Goal: Information Seeking & Learning: Learn about a topic

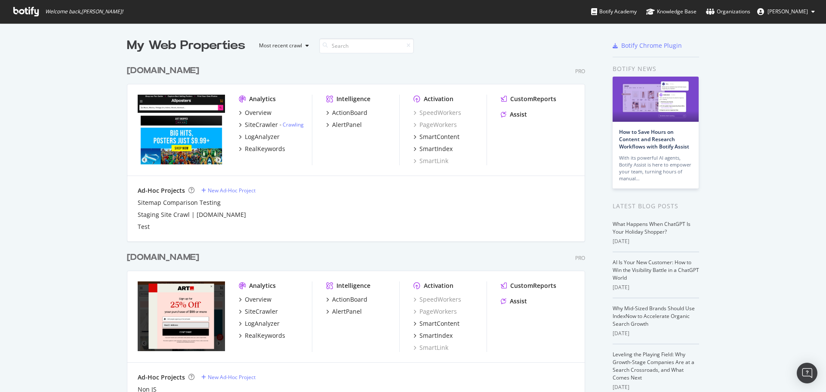
scroll to position [386, 813]
click at [261, 150] on div "RealKeywords" at bounding box center [265, 149] width 40 height 9
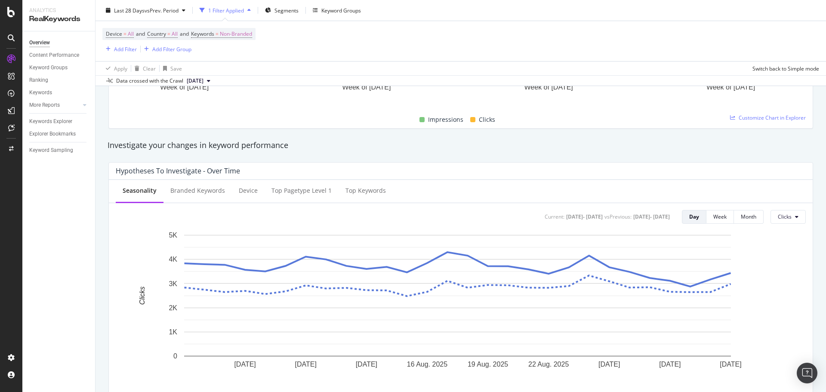
scroll to position [258, 0]
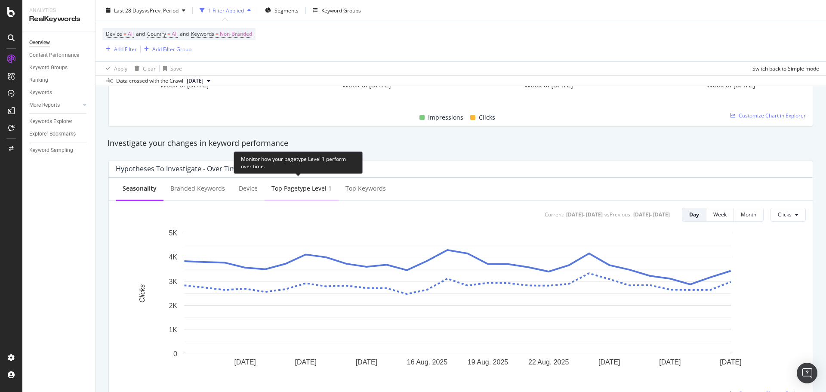
click at [311, 188] on div "Top pagetype Level 1" at bounding box center [301, 188] width 60 height 9
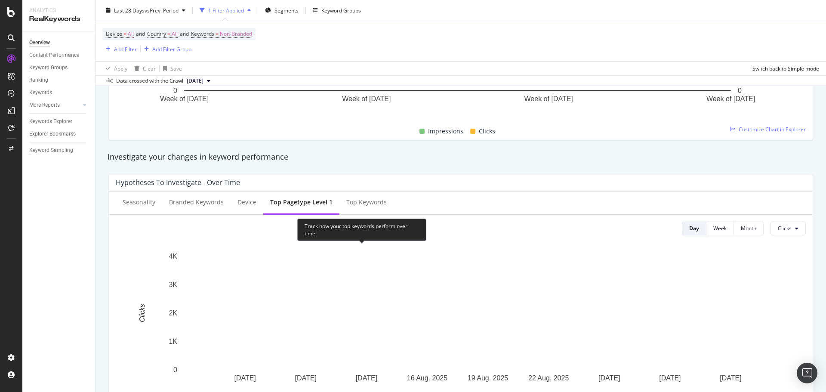
scroll to position [147, 0]
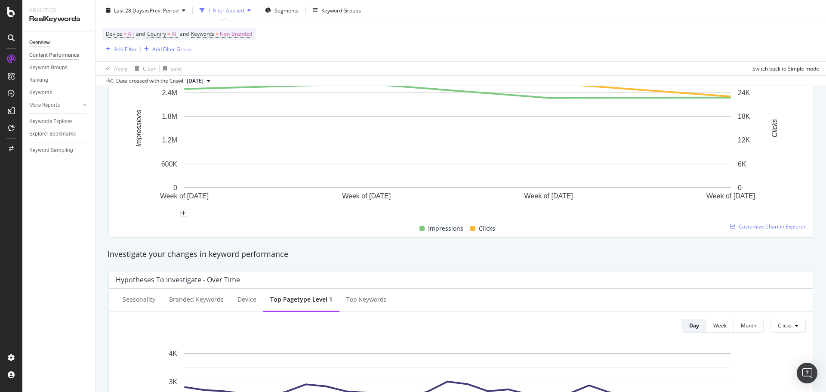
click at [67, 57] on div "Content Performance" at bounding box center [54, 55] width 50 height 9
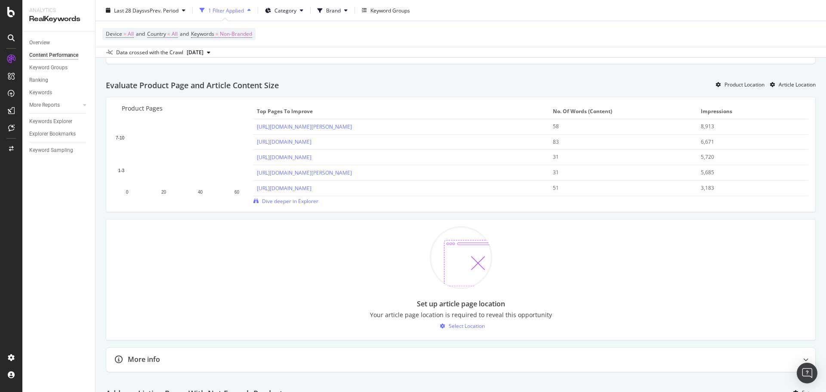
scroll to position [516, 0]
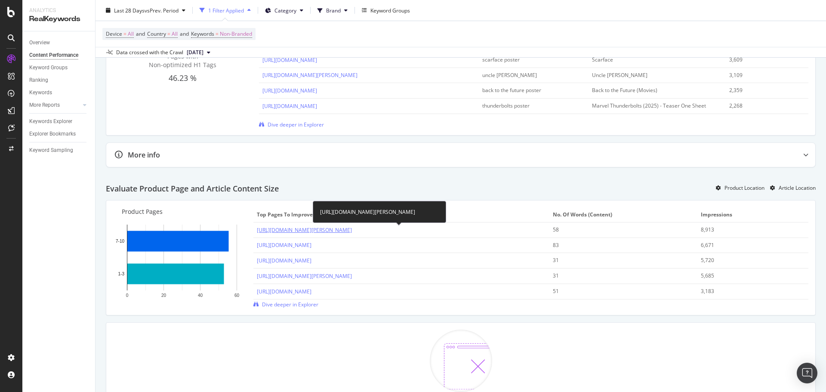
click at [352, 231] on link "https://www.allposters.com/-sp/The-Massive-Gallows-Built-on-Judge-Parker-s-Orde…" at bounding box center [304, 229] width 95 height 7
drag, startPoint x: 293, startPoint y: 227, endPoint x: 373, endPoint y: 210, distance: 82.0
click at [373, 210] on div "https://www.allposters.com/-sp/The-Massive-Gallows-Built-on-Judge-Parker-s-Orde…" at bounding box center [379, 212] width 133 height 22
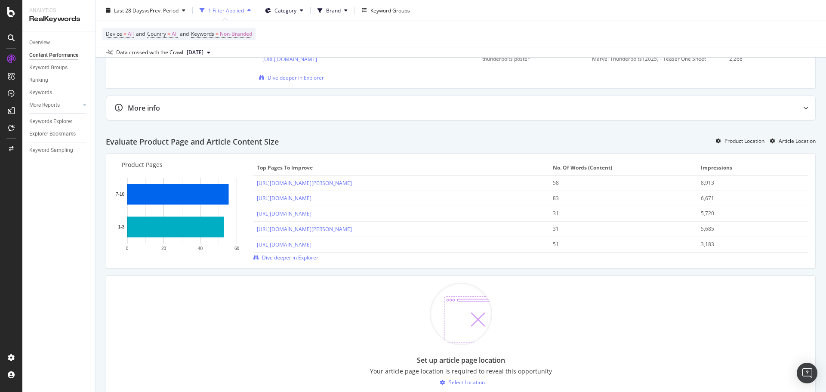
scroll to position [559, 0]
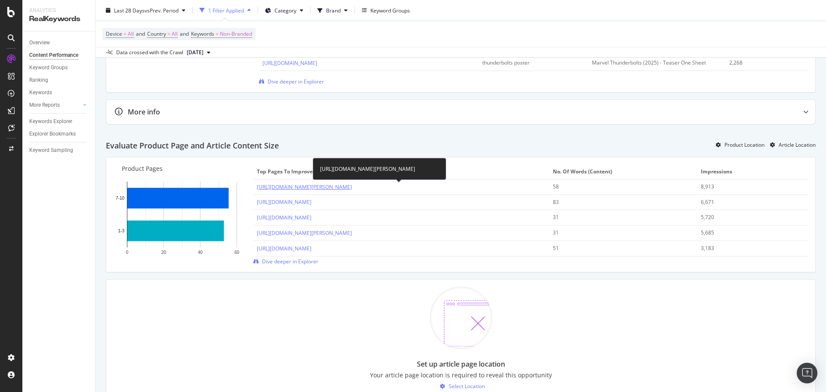
click at [352, 183] on link "https://www.allposters.com/-sp/The-Massive-Gallows-Built-on-Judge-Parker-s-Orde…" at bounding box center [304, 186] width 95 height 7
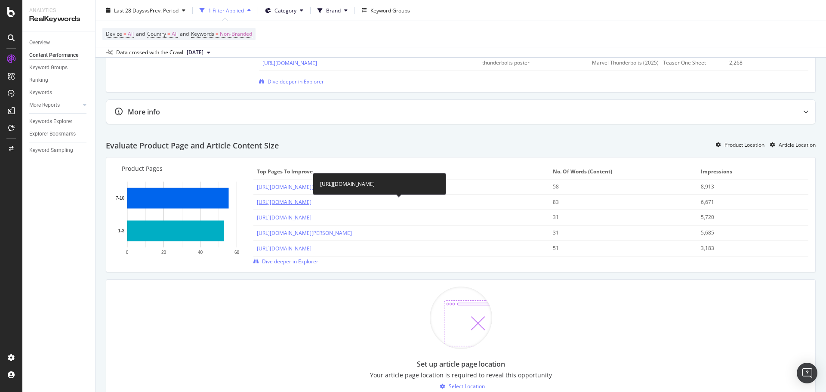
click at [312, 201] on link "https://www.allposters.com/-sp/El-Salvador-Flag-Design-with-Wood-Patterning-Fla…" at bounding box center [284, 201] width 55 height 7
click at [312, 214] on link "https://www.allposters.com/-sp/Booyah-Comic-Pop-Posters_i10456937_.htm" at bounding box center [284, 217] width 55 height 7
click at [352, 234] on link "https://www.allposters.com/-sp/NFL-Indianapolis-Colts-Jonathan-Taylor-22-Poster…" at bounding box center [304, 232] width 95 height 7
click at [312, 248] on link "https://www.allposters.com/-sp/Illuminati-Hand-Sign-Graffiti-Posters_i12359869_…" at bounding box center [284, 248] width 55 height 7
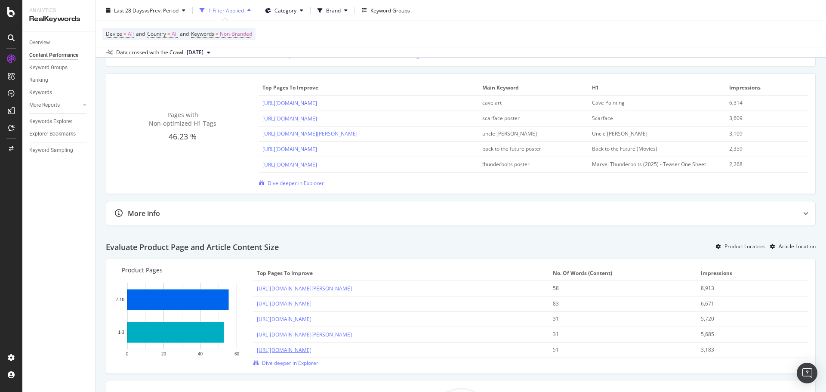
scroll to position [415, 0]
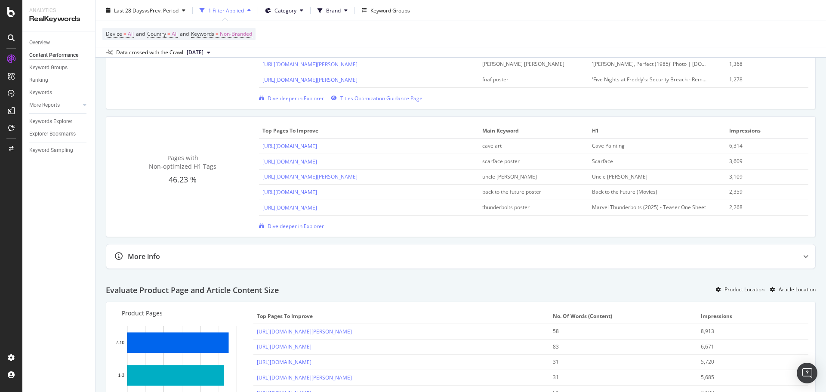
drag, startPoint x: 432, startPoint y: 146, endPoint x: 256, endPoint y: 148, distance: 176.8
click at [260, 145] on td "https://www.allposters.com/-st/Cave-Painting-Posters_c6802_.htm" at bounding box center [369, 146] width 220 height 15
copy link "https://www.allposters.com/-st/Cave-Painting-Posters_c6802_.htm"
drag, startPoint x: 408, startPoint y: 160, endPoint x: 259, endPoint y: 164, distance: 148.5
click at [259, 164] on td "https://www.allposters.com/-st/Scarface-Posters_c406_.htm" at bounding box center [369, 161] width 220 height 15
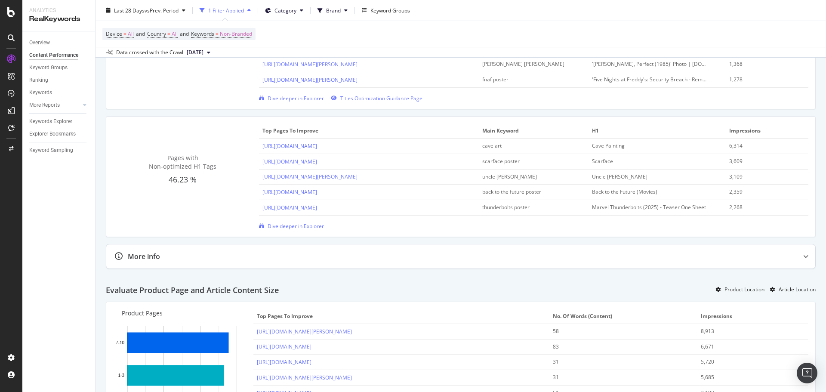
copy link "https://www.allposters.com/-st/Scarface-Posters_c406_.htm"
drag, startPoint x: 420, startPoint y: 174, endPoint x: 262, endPoint y: 177, distance: 157.5
click at [262, 177] on div "https://www.allposters.com/-st/Uncle-Sam-Posters_c17028_.htm" at bounding box center [368, 177] width 213 height 8
copy link "https://www.allposters.com/-st/Uncle-Sam-Posters_c17028_.htm"
drag, startPoint x: 460, startPoint y: 194, endPoint x: 259, endPoint y: 196, distance: 201.8
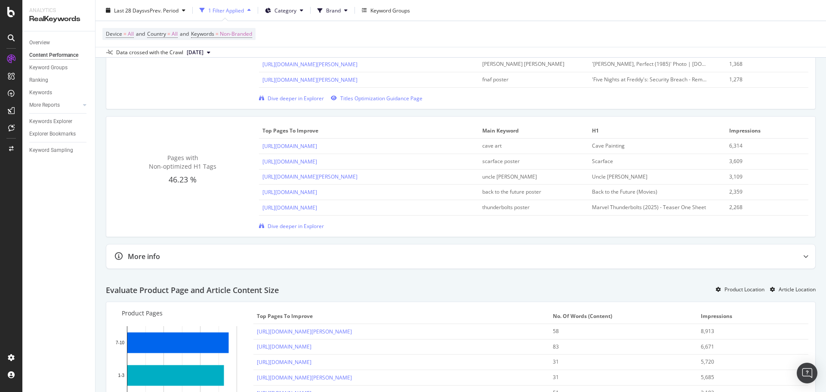
click at [259, 196] on td "https://www.allposters.com/-st/Back-to-the-Future-Movies-Posters_c10520_.htm" at bounding box center [369, 192] width 220 height 15
copy link "https://www.allposters.com/-st/Back-to-the-Future-Movies-Posters_c10520_.htm"
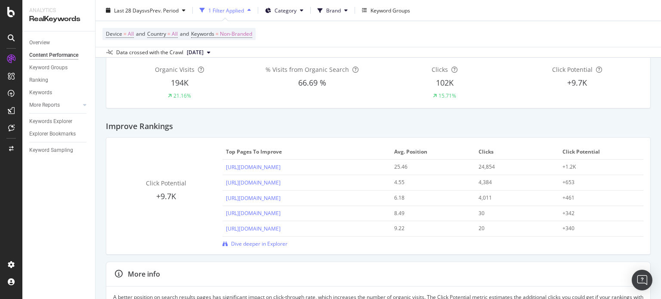
scroll to position [0, 0]
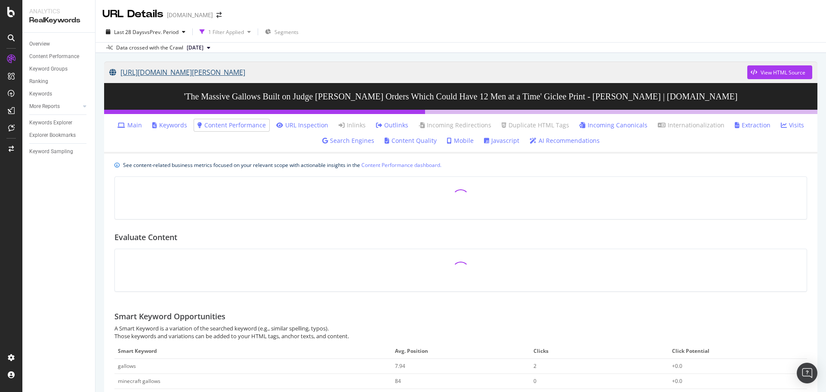
click at [580, 71] on link "https://www.allposters.com/-sp/The-Massive-Gallows-Built-on-Judge-Parker-s-Orde…" at bounding box center [428, 73] width 638 height 22
click at [473, 71] on link "https://www.allposters.com/-sp/El-Salvador-Flag-Design-with-Wood-Patterning-Fla…" at bounding box center [428, 73] width 638 height 22
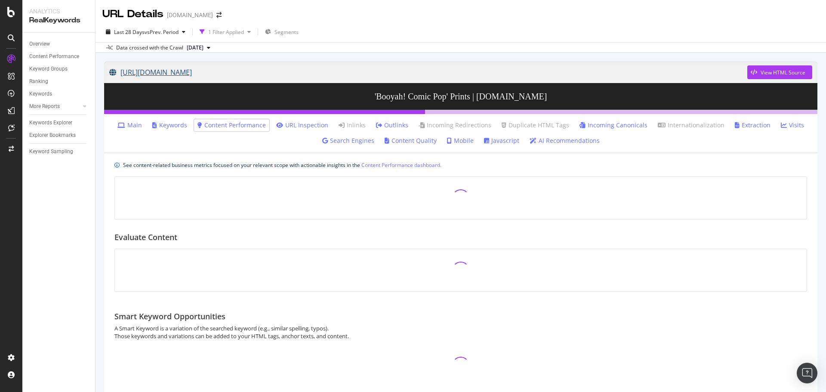
click at [325, 72] on link "[URL][DOMAIN_NAME]" at bounding box center [428, 73] width 638 height 22
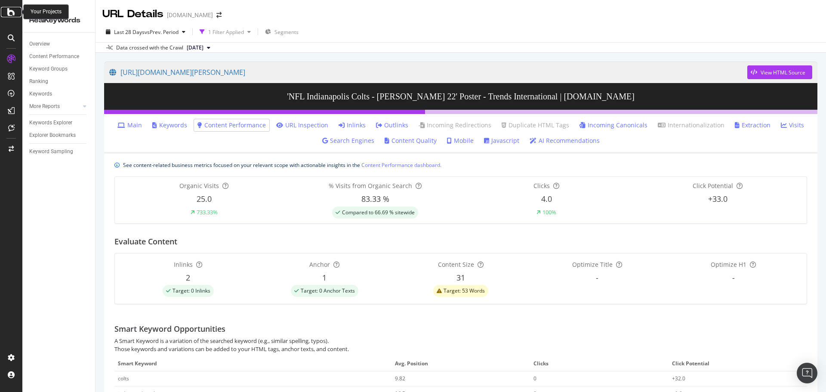
click at [13, 11] on icon at bounding box center [11, 12] width 8 height 10
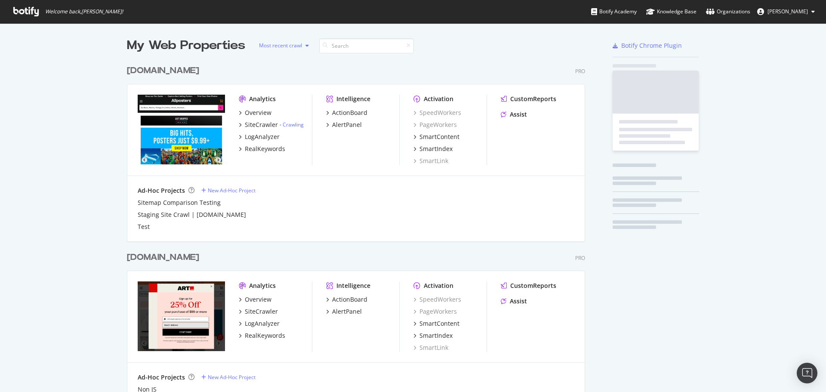
scroll to position [386, 813]
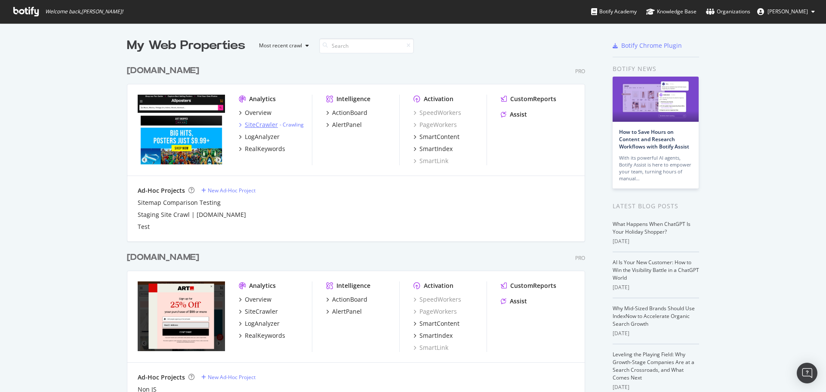
click at [255, 125] on div "SiteCrawler" at bounding box center [261, 124] width 33 height 9
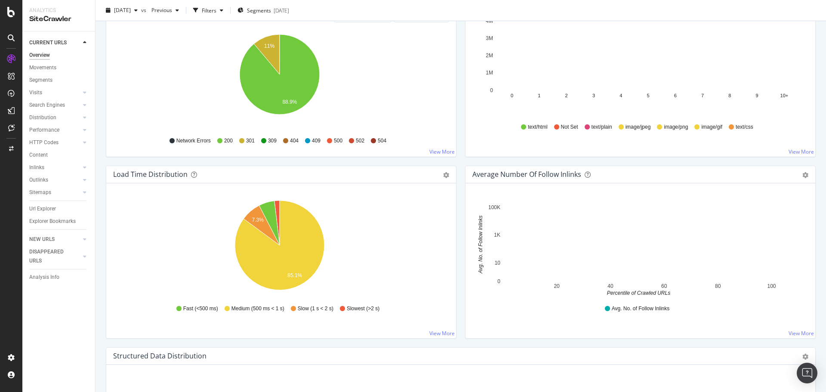
scroll to position [516, 0]
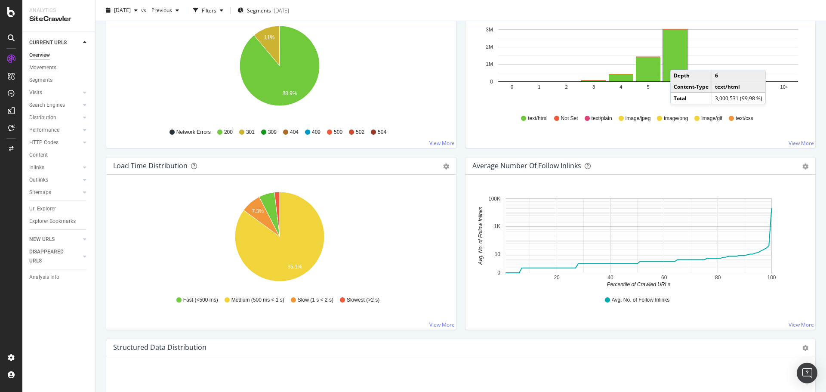
click at [676, 61] on rect "A chart." at bounding box center [675, 56] width 25 height 52
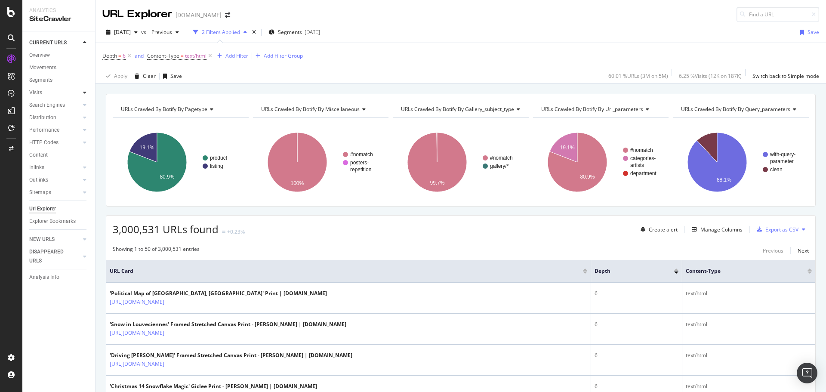
click at [85, 91] on icon at bounding box center [84, 92] width 3 height 5
click at [59, 105] on link "Analysis" at bounding box center [61, 105] width 56 height 9
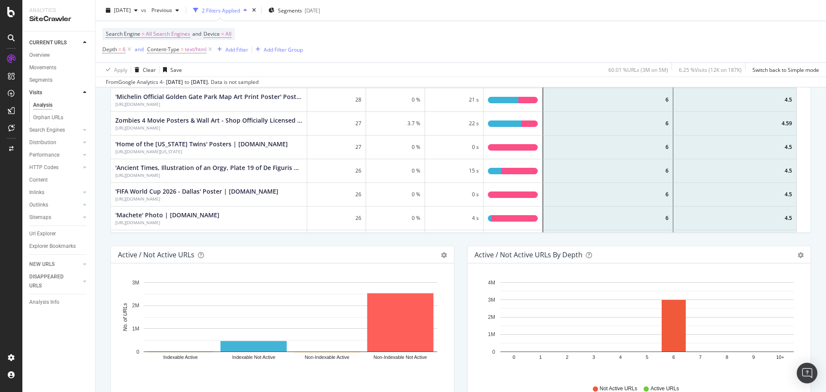
scroll to position [200, 0]
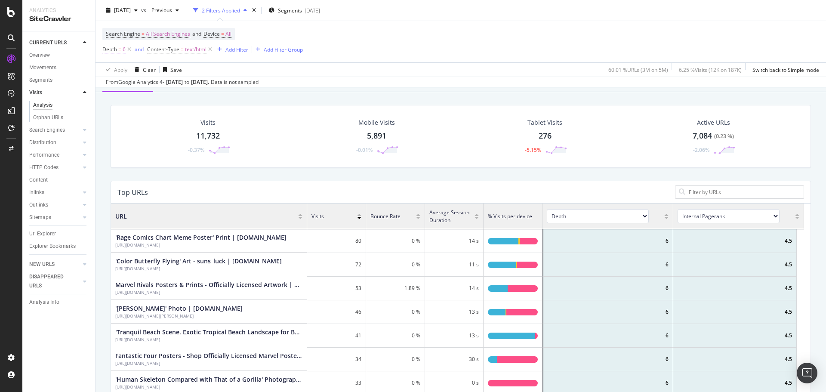
click at [122, 49] on span "Depth = 6" at bounding box center [113, 50] width 23 height 8
click at [133, 83] on icon at bounding box center [133, 83] width 6 height 5
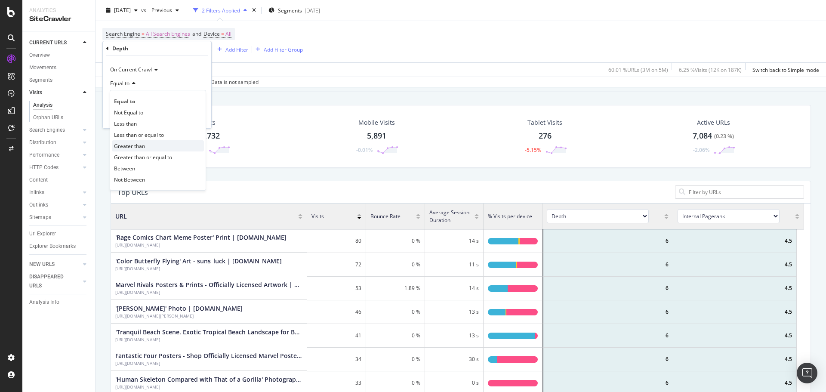
click at [140, 148] on span "Greater than" at bounding box center [129, 145] width 31 height 7
click at [137, 99] on input "number" at bounding box center [157, 99] width 95 height 14
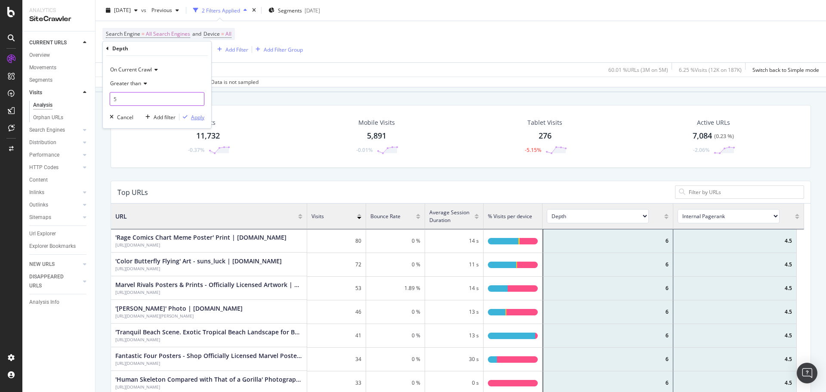
type input "5"
click at [196, 116] on div "Apply" at bounding box center [197, 117] width 13 height 7
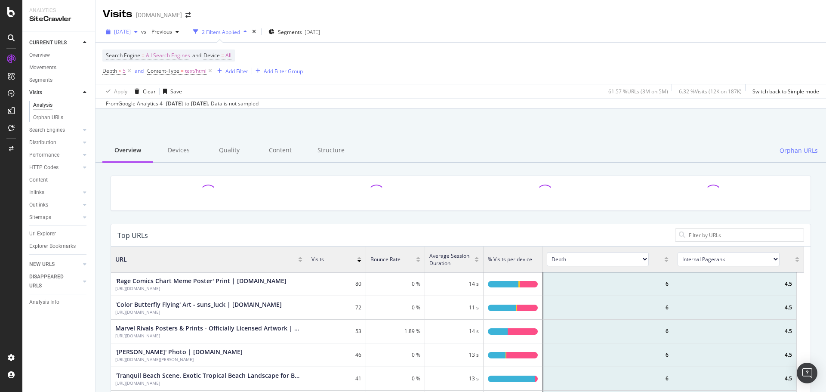
click at [141, 31] on div "button" at bounding box center [136, 31] width 10 height 5
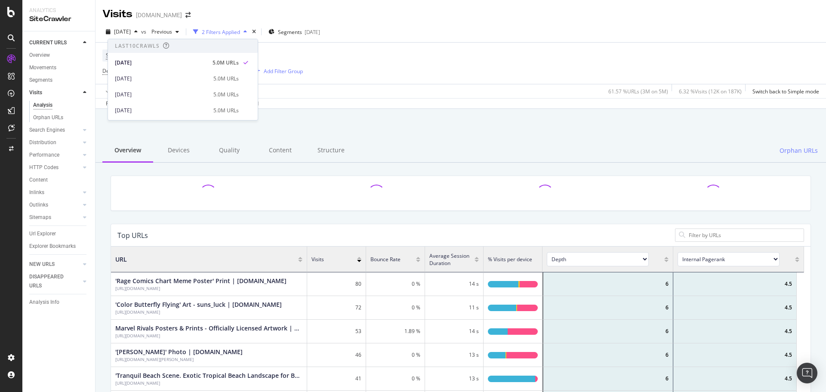
click at [225, 18] on div "Visits AllPosters.com" at bounding box center [461, 11] width 731 height 22
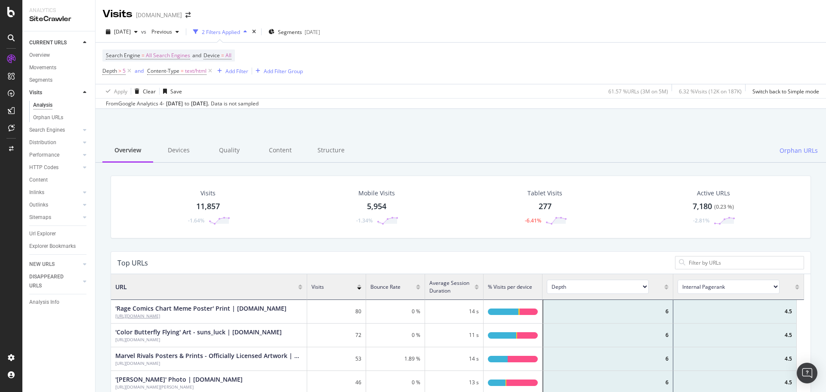
click at [281, 314] on div "https://www.allposters.com/-sp/Rage-Comics-Chart-Meme-Poster-Posters_i13944698_…" at bounding box center [200, 316] width 171 height 6
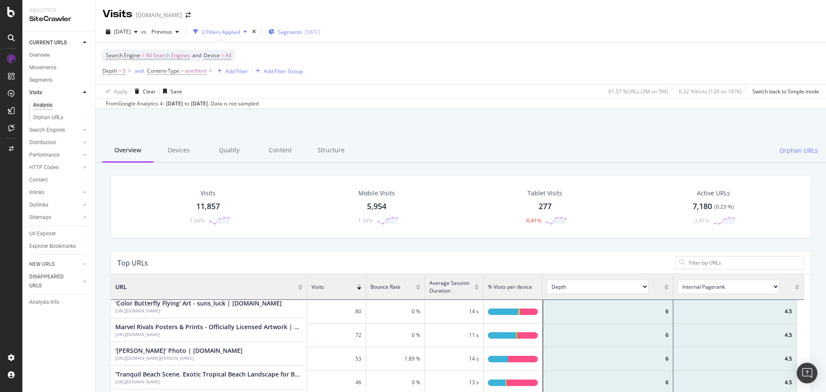
click at [302, 33] on span "Segments" at bounding box center [290, 31] width 24 height 7
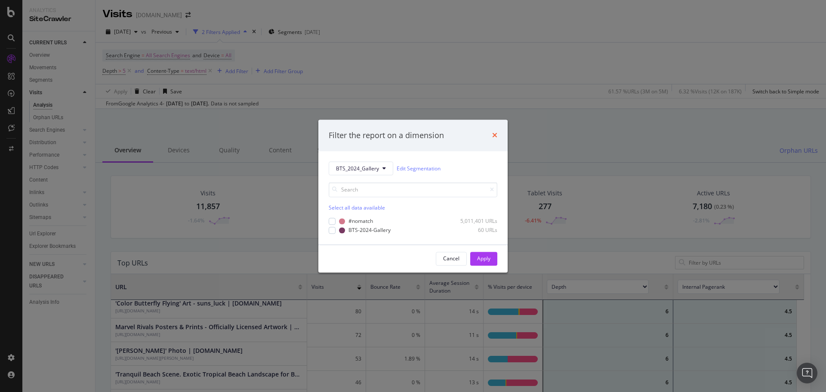
click at [494, 137] on icon "times" at bounding box center [494, 135] width 5 height 7
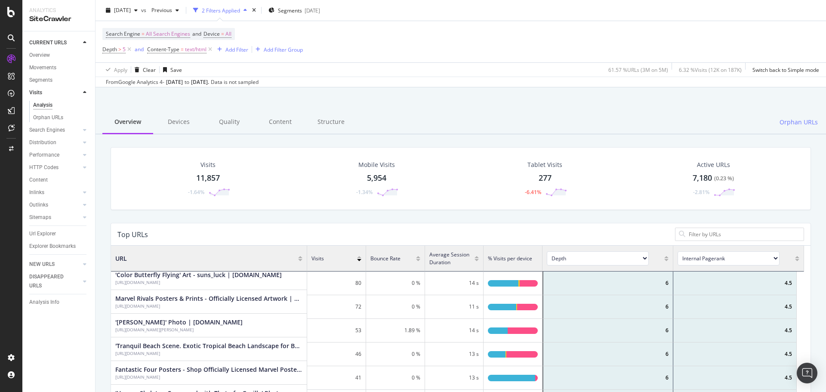
scroll to position [172, 0]
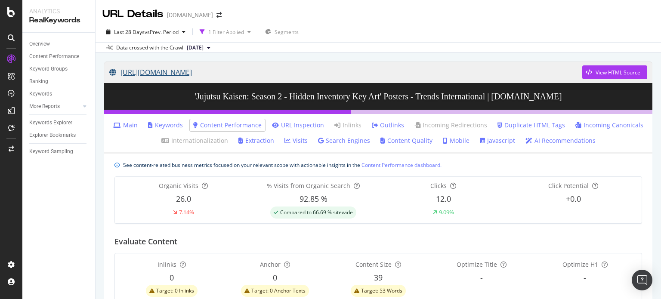
click at [415, 69] on link "https://www.allposters.com/-sp/Jujutsu-Kaisen-Season-2-Hidden-Inventory-Key-Art…" at bounding box center [345, 73] width 473 height 22
click at [329, 75] on link "https://www.allposters.com/-sp/Five-Nights-at-Freddy-s-Security-Breach-Remember…" at bounding box center [345, 73] width 473 height 22
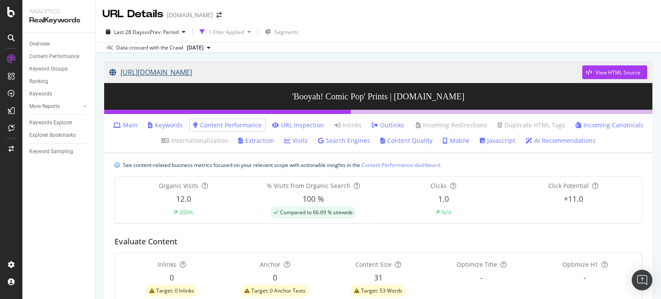
click at [239, 74] on link "https://www.allposters.com/-sp/Booyah-Comic-Pop-Posters_i10456937_.htm" at bounding box center [345, 73] width 473 height 22
click at [308, 75] on link "https://www.allposters.com/-sp/Illuminati-Hand-Sign-Graffiti-Posters_i12359869_…" at bounding box center [345, 73] width 473 height 22
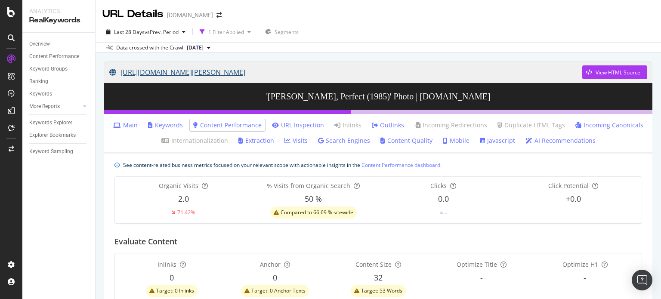
click at [332, 72] on link "[URL][DOMAIN_NAME][PERSON_NAME]" at bounding box center [345, 73] width 473 height 22
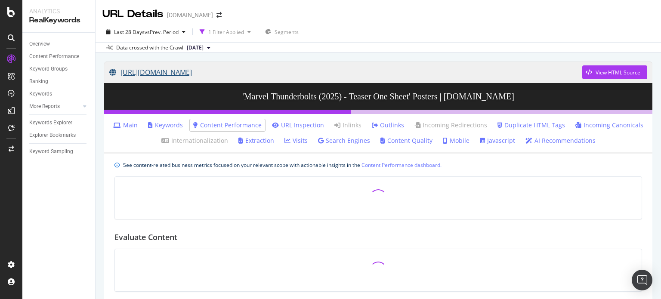
click at [362, 68] on link "[URL][DOMAIN_NAME]" at bounding box center [345, 73] width 473 height 22
